Goal: Navigation & Orientation: Find specific page/section

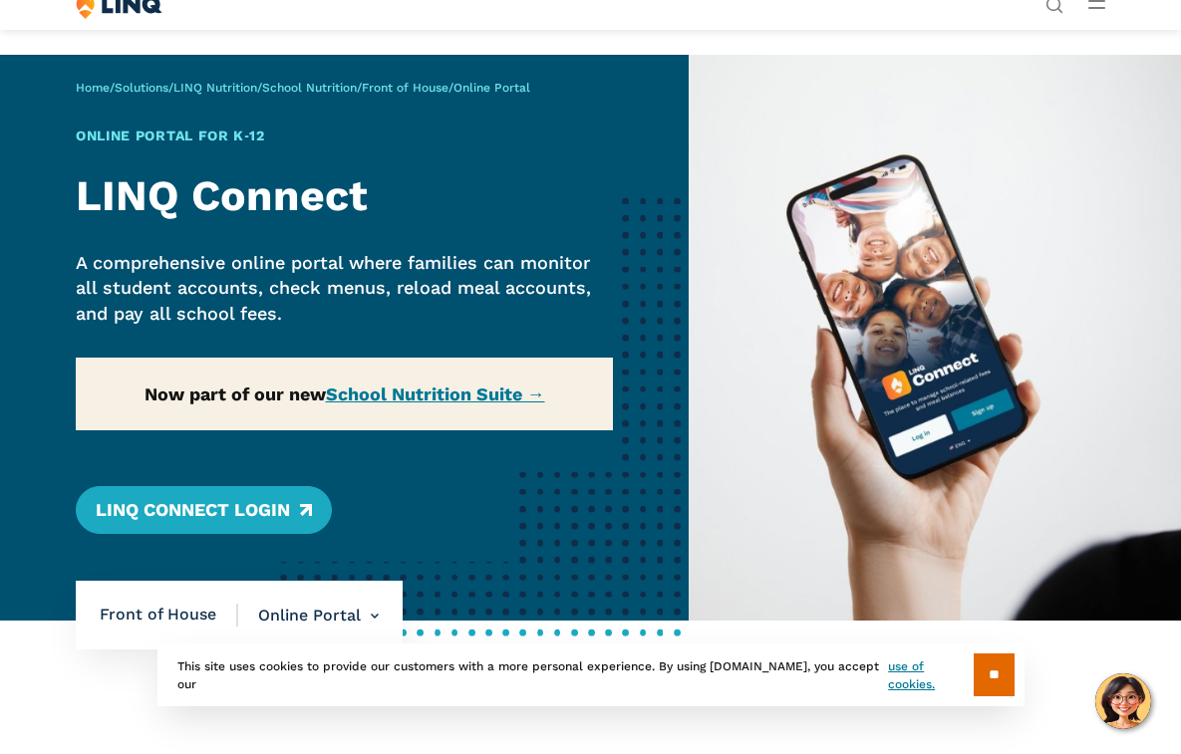
click at [462, 259] on div "Home / Solutions / LINQ Nutrition / School Nutrition / Front of House / Online …" at bounding box center [344, 338] width 689 height 566
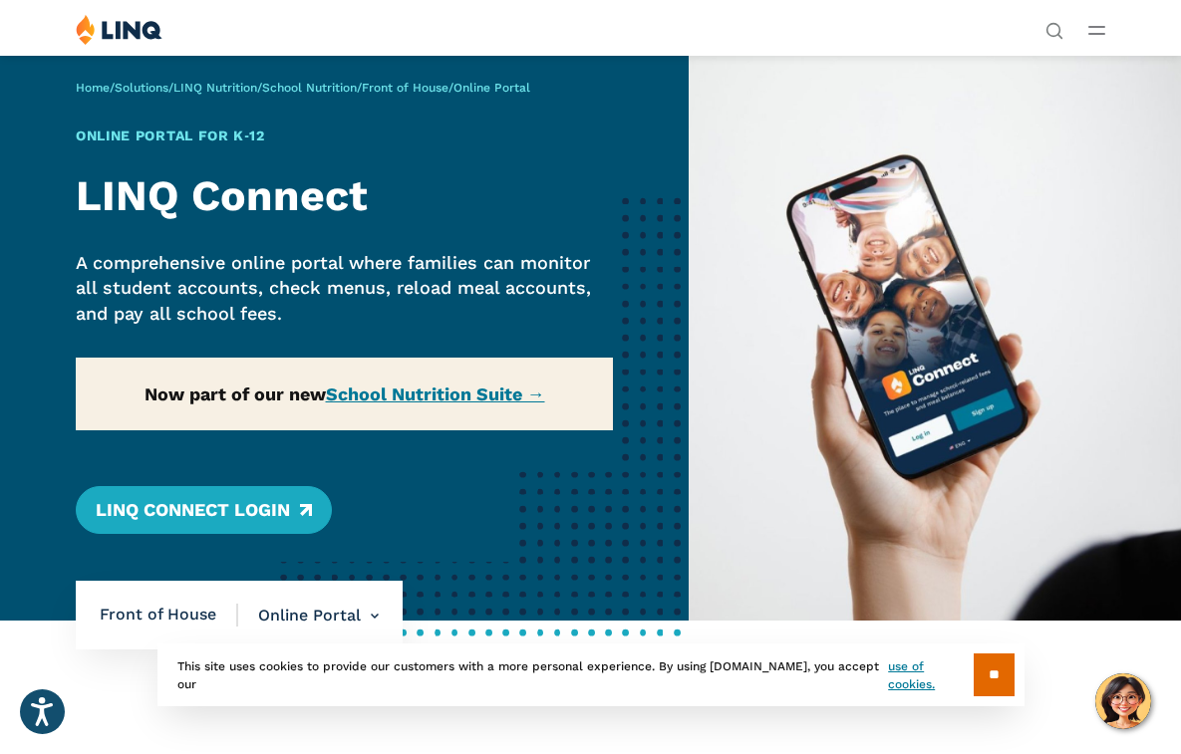
click at [452, 390] on div "Home / Solutions / LINQ Nutrition / School Nutrition / Front of House / Online …" at bounding box center [344, 338] width 689 height 566
click at [452, 396] on div "Home / Solutions / LINQ Nutrition / School Nutrition / Front of House / Online …" at bounding box center [344, 338] width 689 height 566
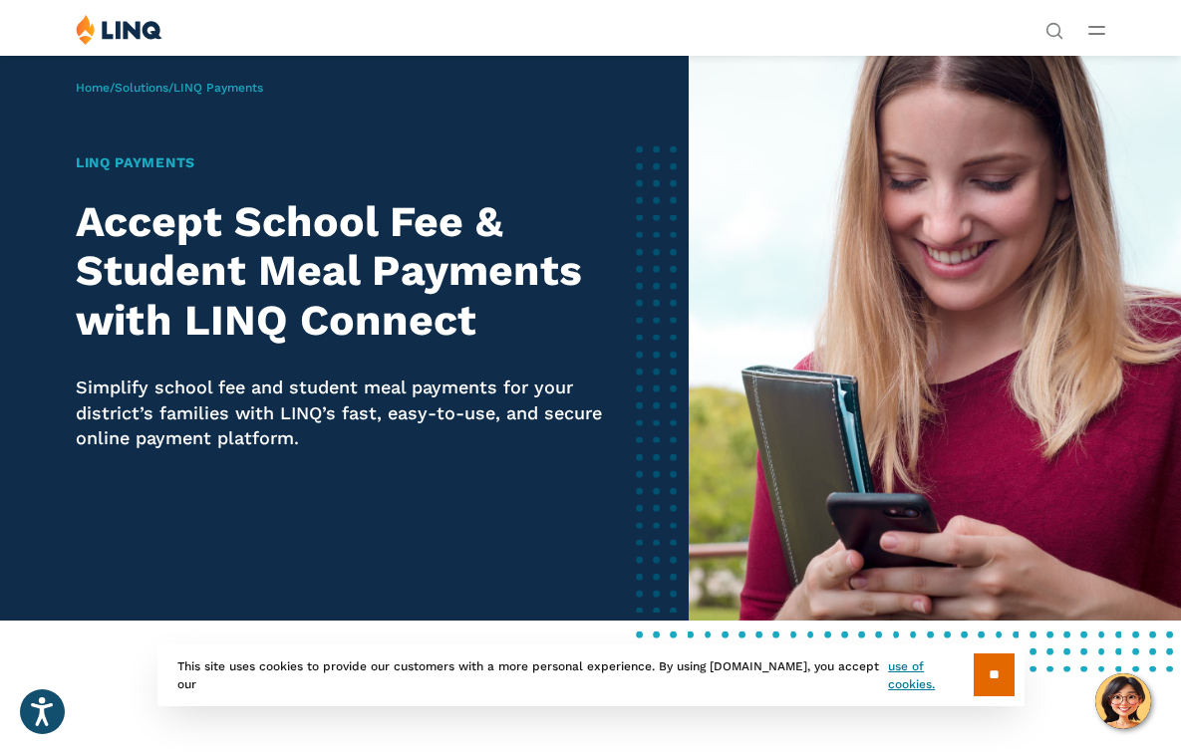
click at [1095, 34] on line "Open Main Menu" at bounding box center [1096, 34] width 15 height 0
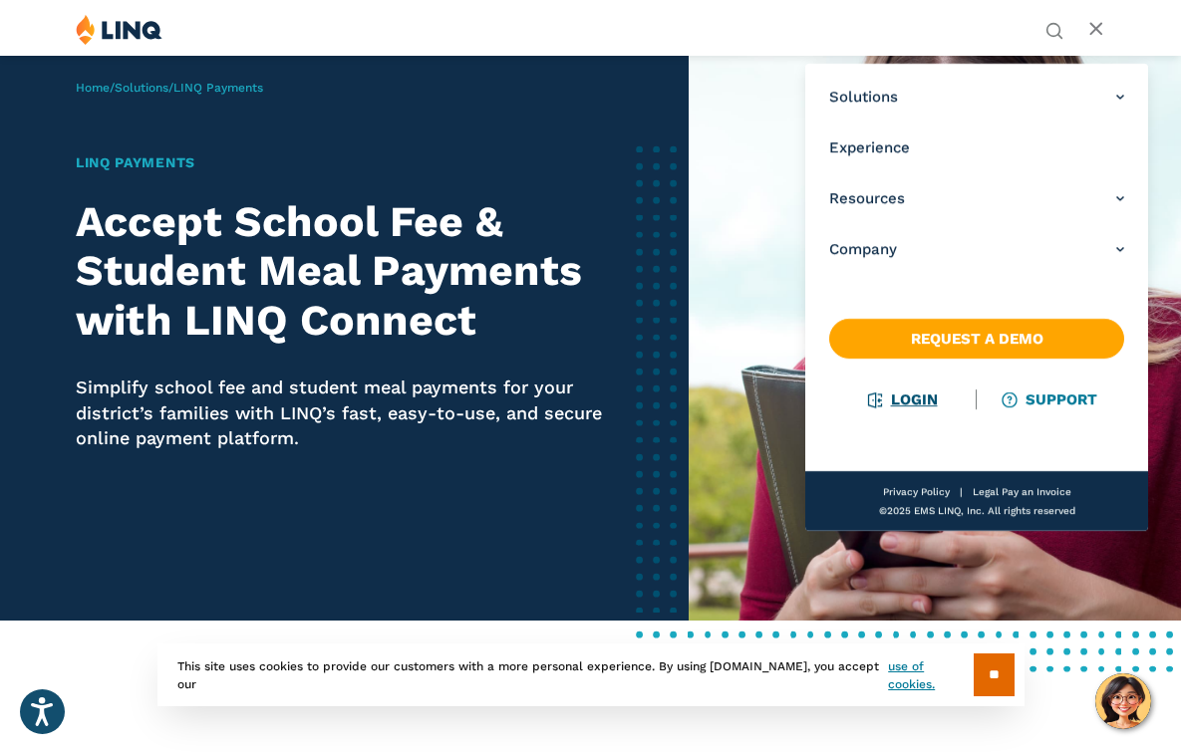
click at [922, 399] on link "Login" at bounding box center [902, 400] width 69 height 18
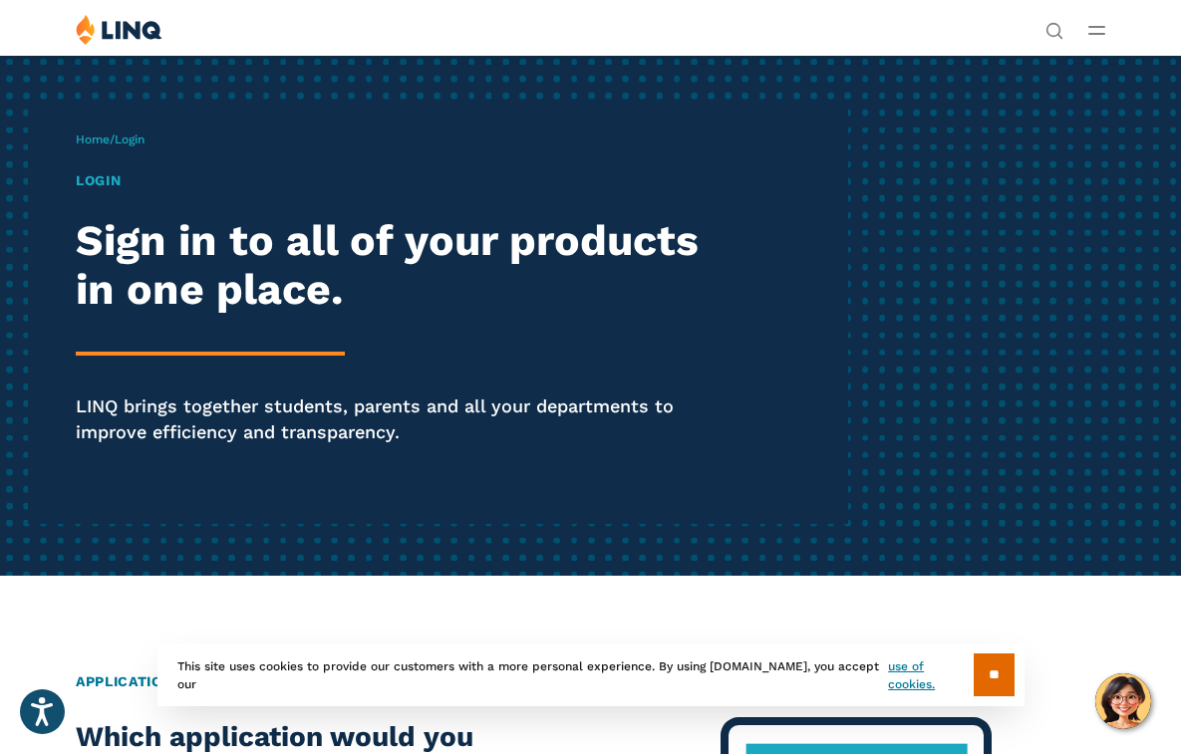
drag, startPoint x: 155, startPoint y: 233, endPoint x: 214, endPoint y: 268, distance: 68.4
click at [158, 230] on h2 "Sign in to all of your products in one place." at bounding box center [400, 265] width 649 height 98
click at [167, 228] on h2 "Sign in to all of your products in one place." at bounding box center [400, 265] width 649 height 98
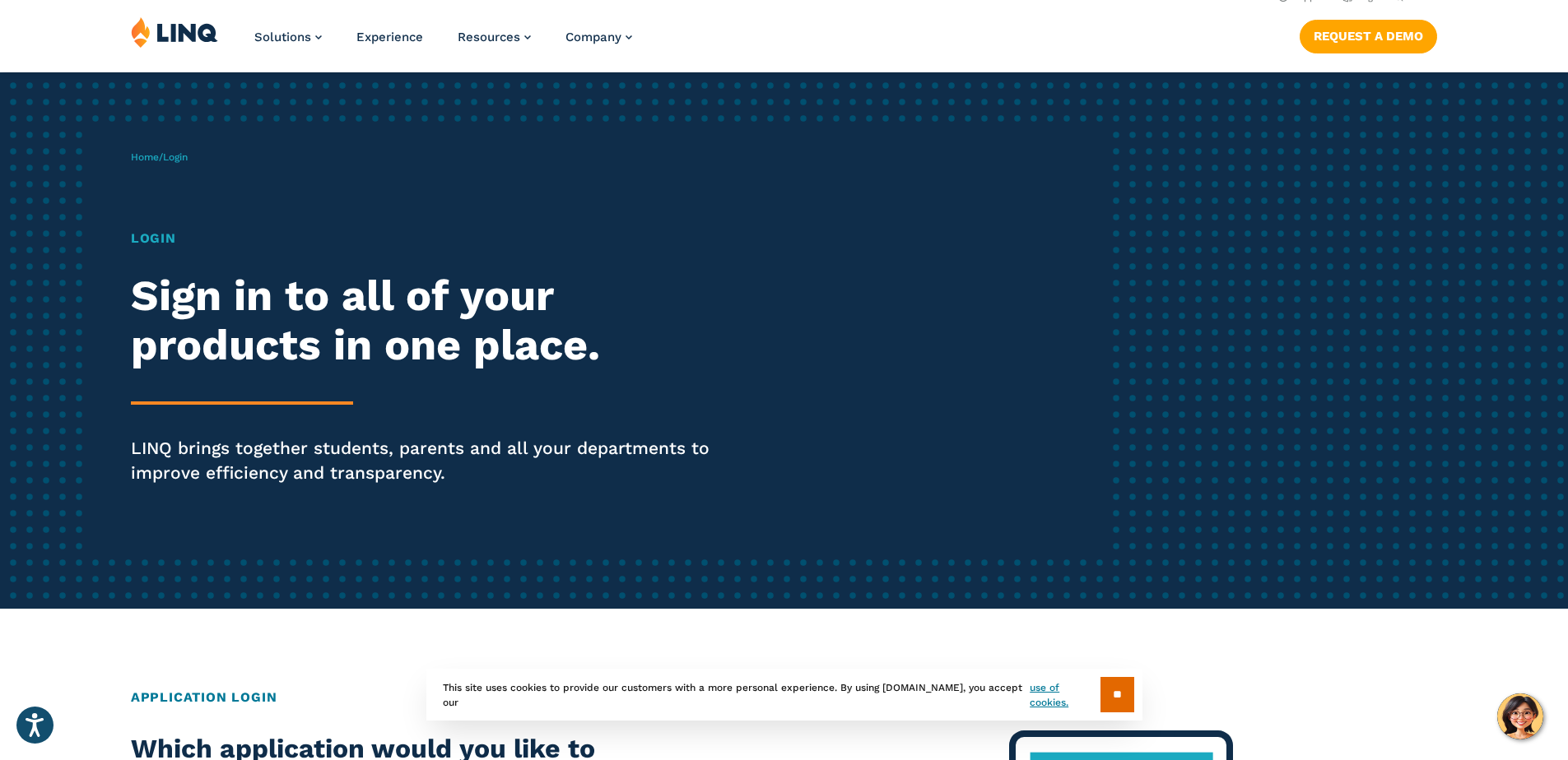
scroll to position [21, 0]
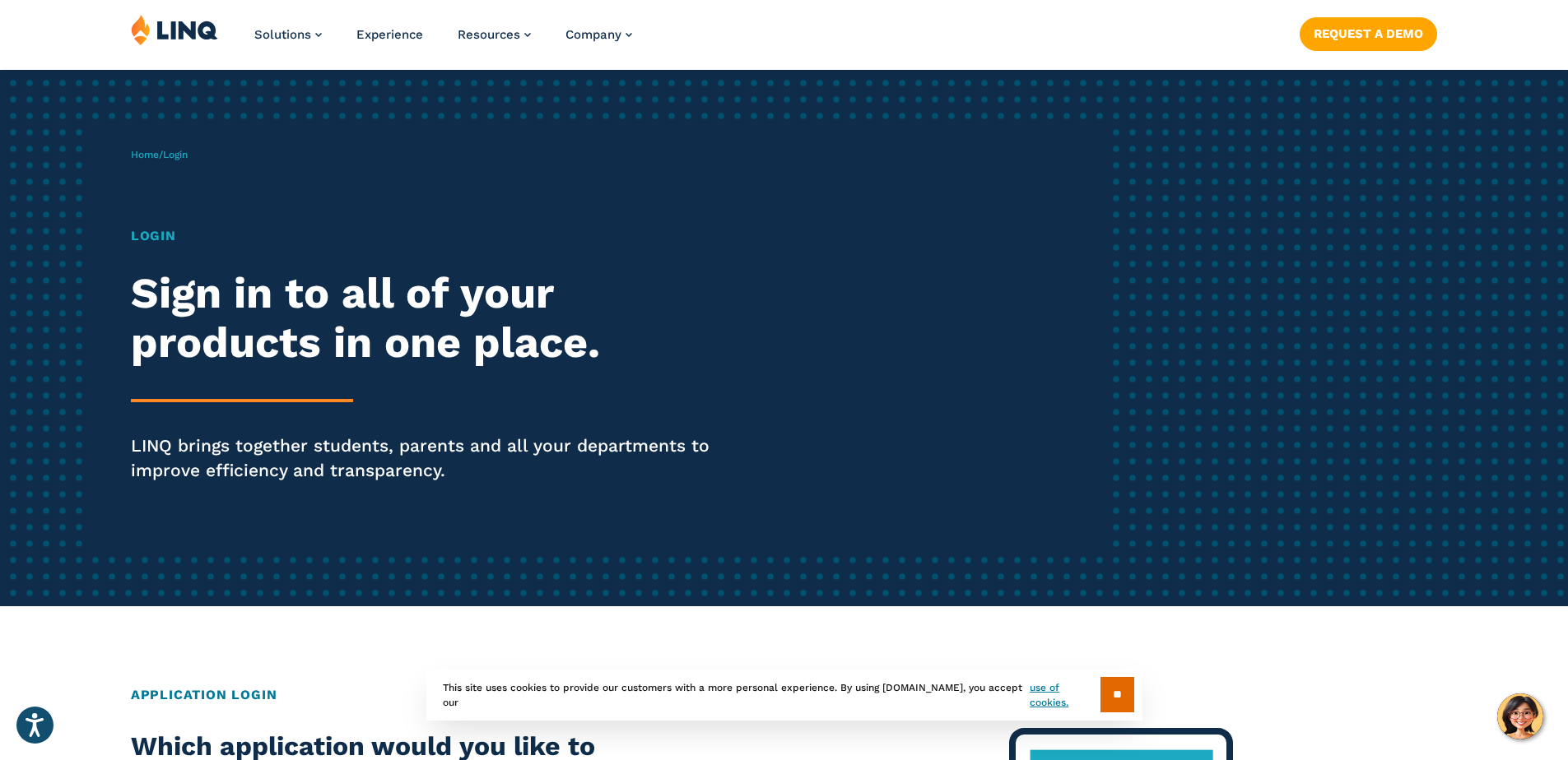
click at [168, 234] on h1 "Login" at bounding box center [433, 236] width 604 height 20
click at [180, 154] on span "Login" at bounding box center [175, 154] width 25 height 12
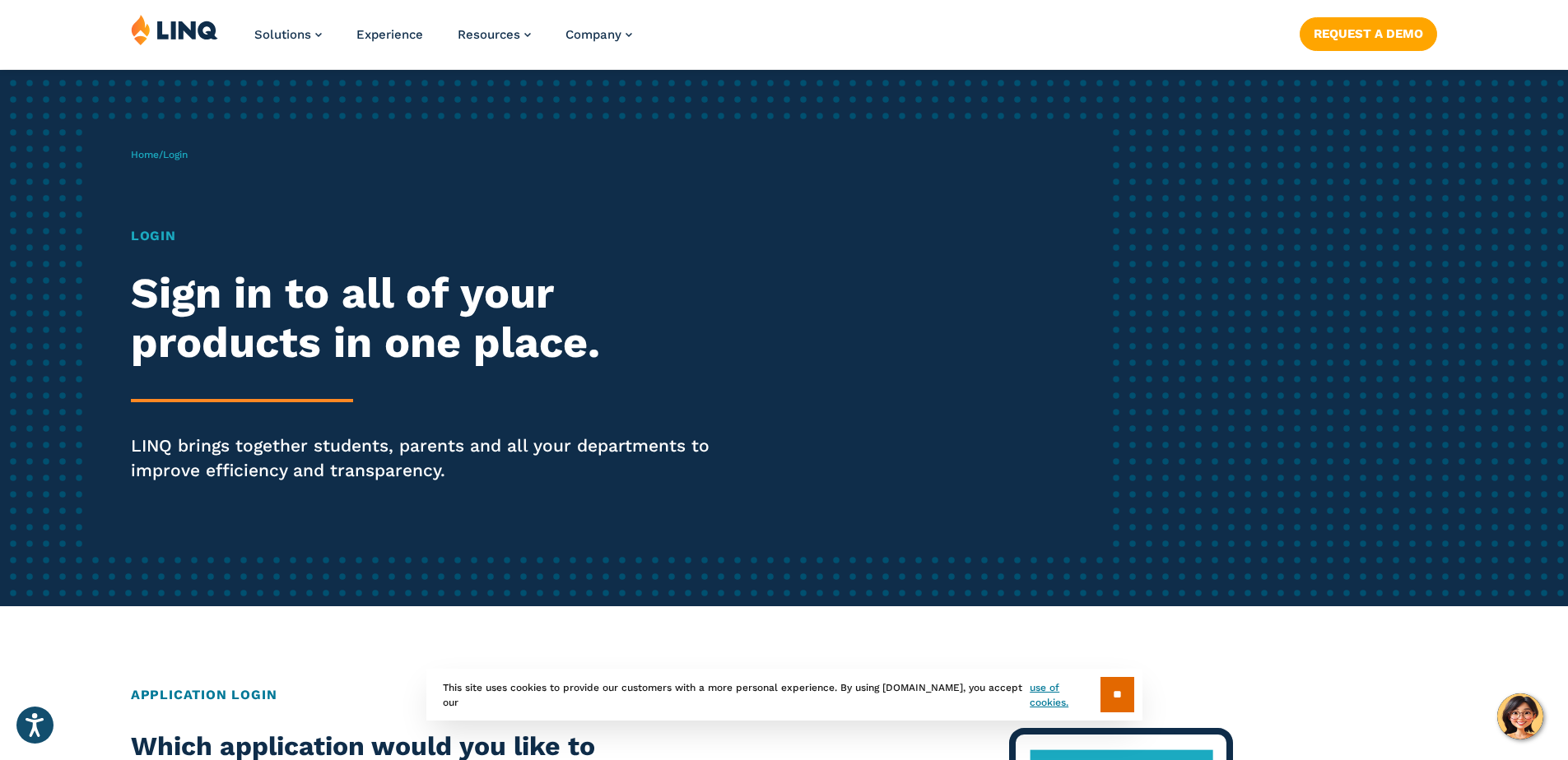
click at [163, 227] on h1 "Login" at bounding box center [433, 236] width 604 height 20
drag, startPoint x: 163, startPoint y: 227, endPoint x: 159, endPoint y: 238, distance: 11.7
click at [163, 228] on h1 "Login" at bounding box center [433, 236] width 604 height 20
click at [193, 342] on h2 "Sign in to all of your products in one place." at bounding box center [433, 319] width 604 height 99
click at [194, 342] on h2 "Sign in to all of your products in one place." at bounding box center [433, 319] width 604 height 99
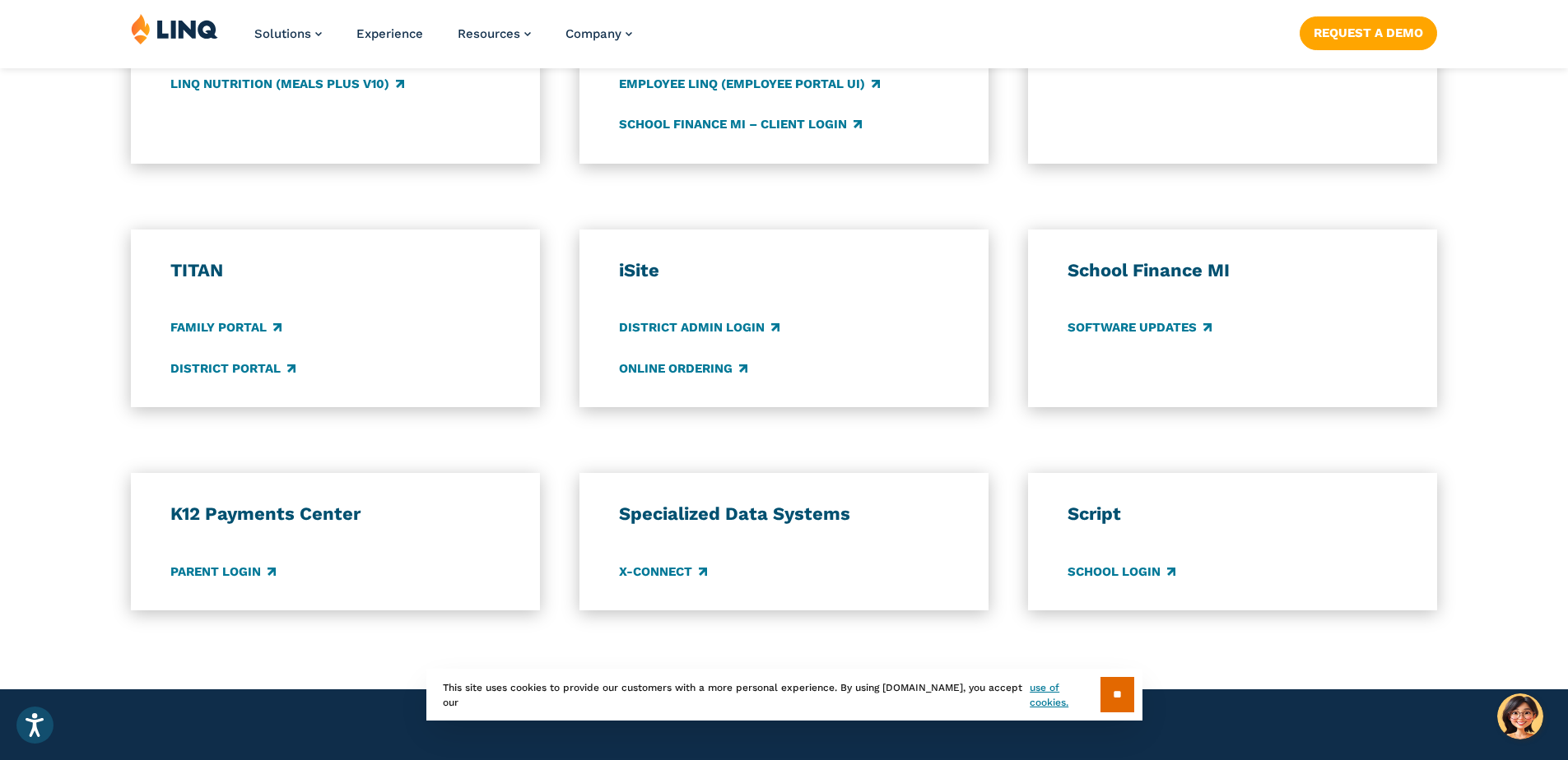
scroll to position [1101, 0]
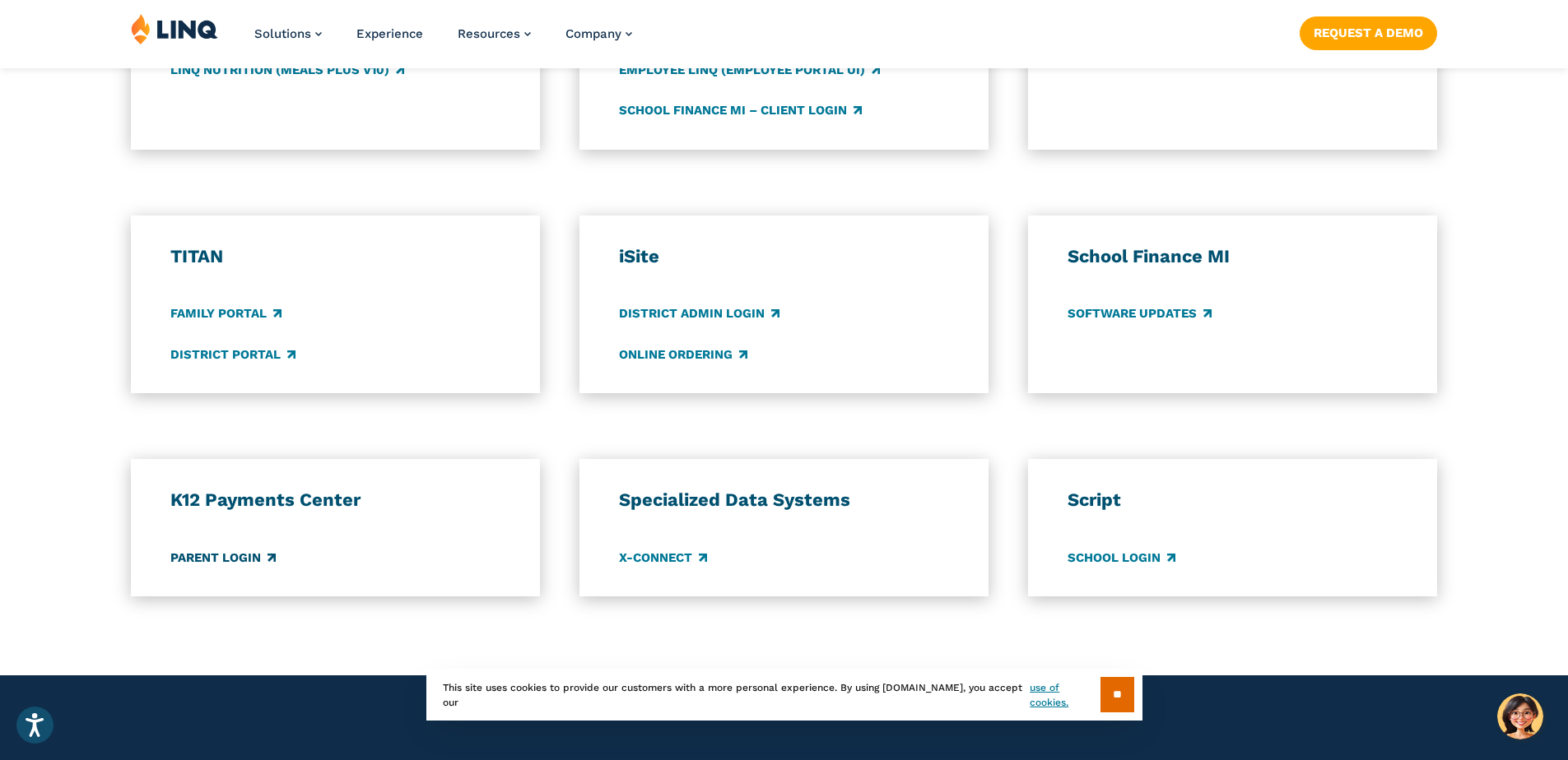
click at [204, 564] on link "Parent Login" at bounding box center [223, 558] width 106 height 18
